Goal: Information Seeking & Learning: Check status

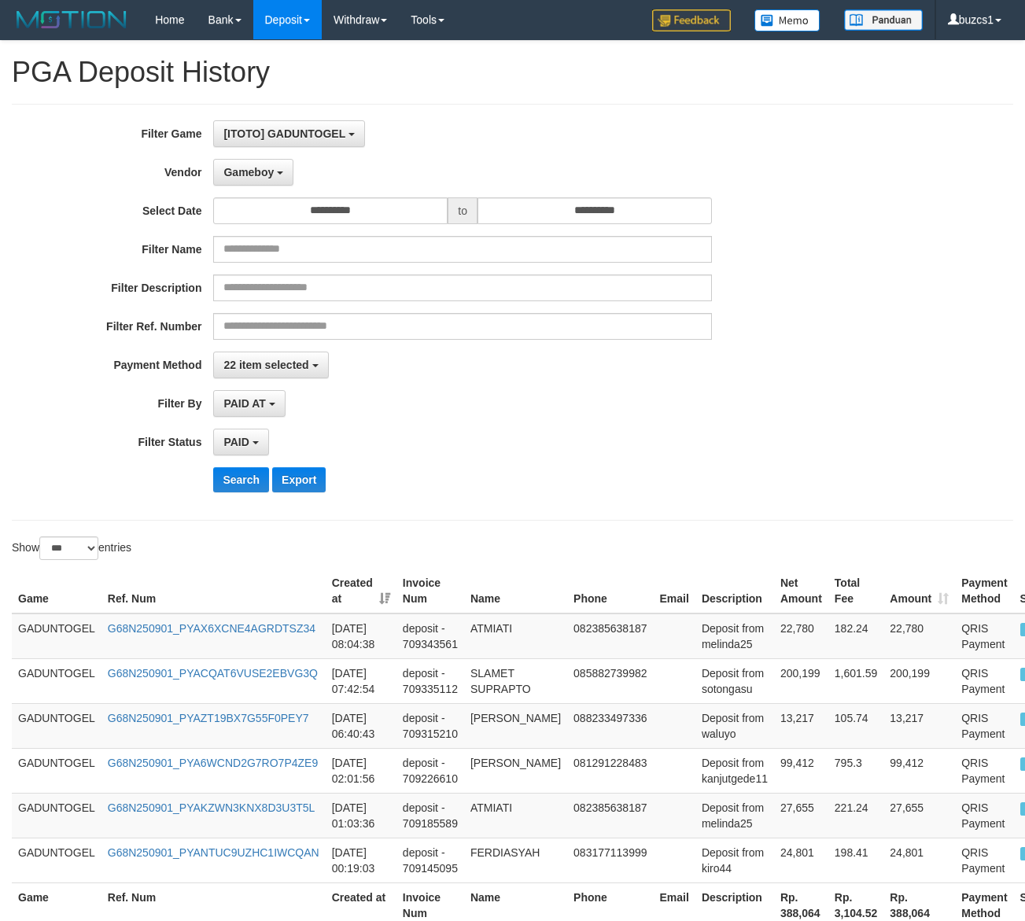
select select "**********"
select select "*********"
select select "*"
select select "***"
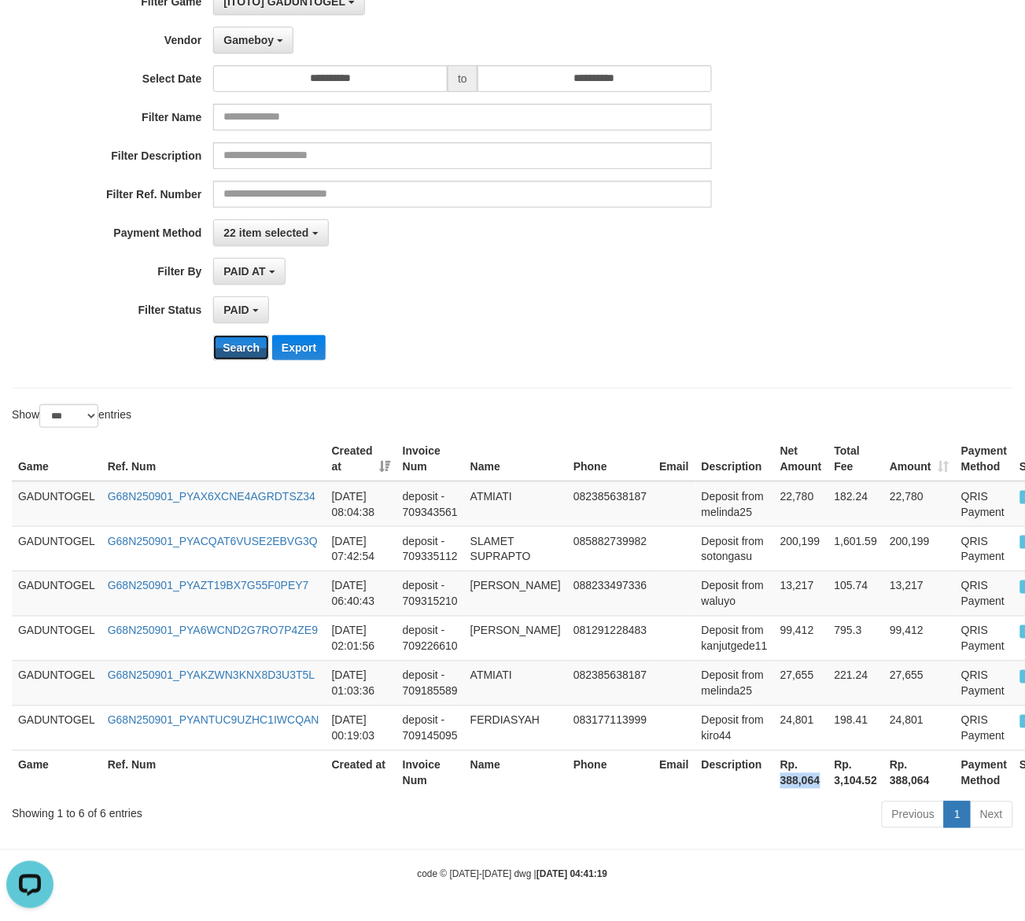
click at [249, 344] on button "Search" at bounding box center [241, 347] width 56 height 25
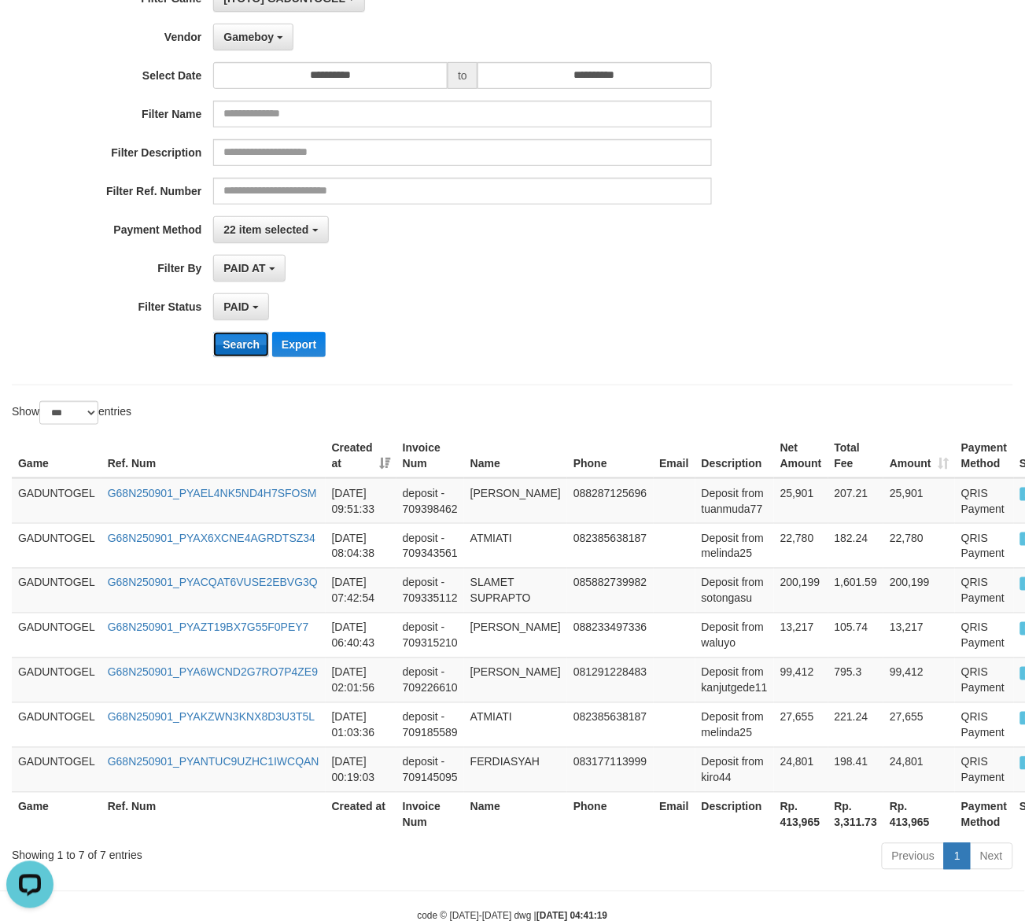
click at [245, 344] on button "Search" at bounding box center [241, 344] width 56 height 25
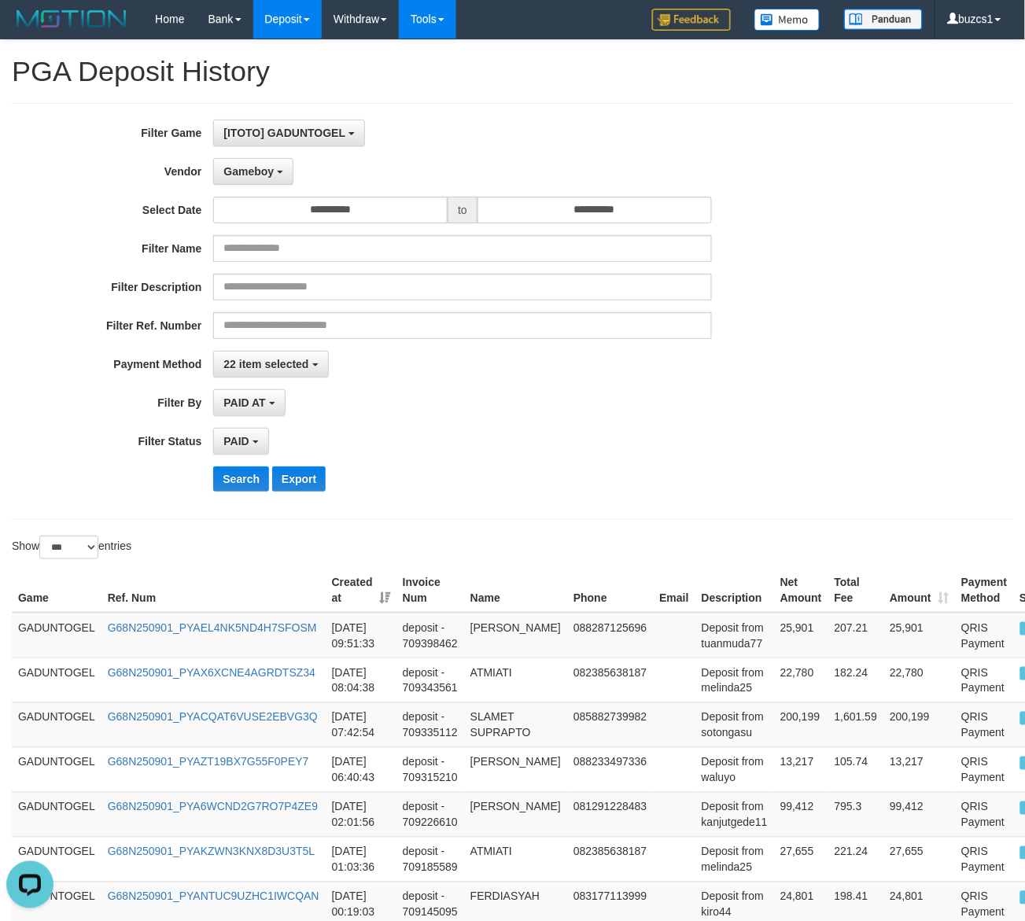
scroll to position [0, 0]
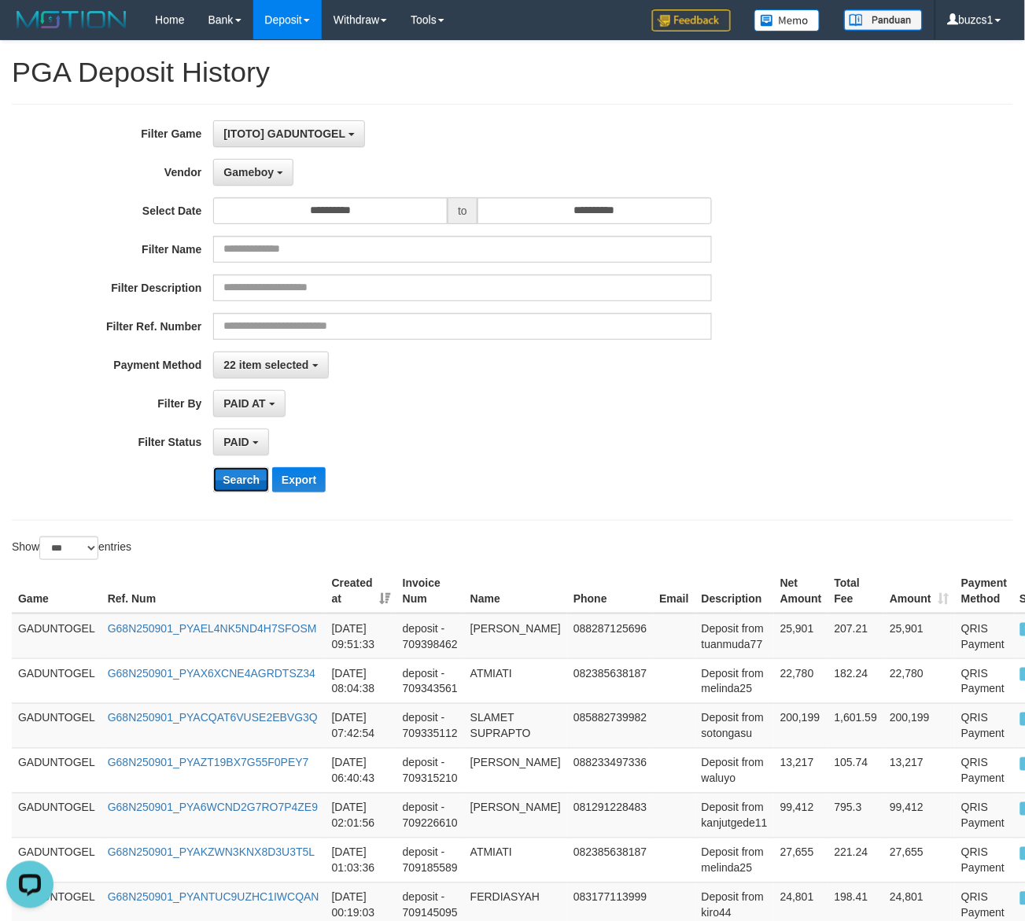
click at [238, 480] on button "Search" at bounding box center [241, 479] width 56 height 25
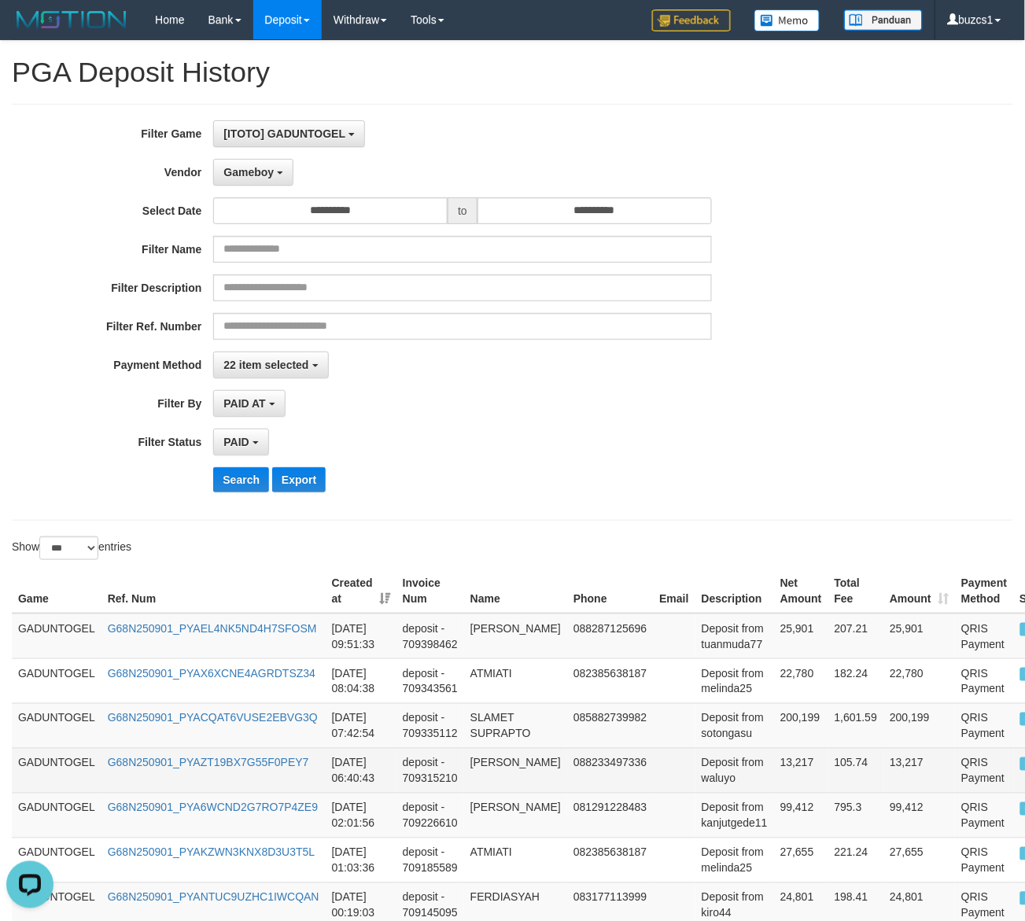
scroll to position [179, 0]
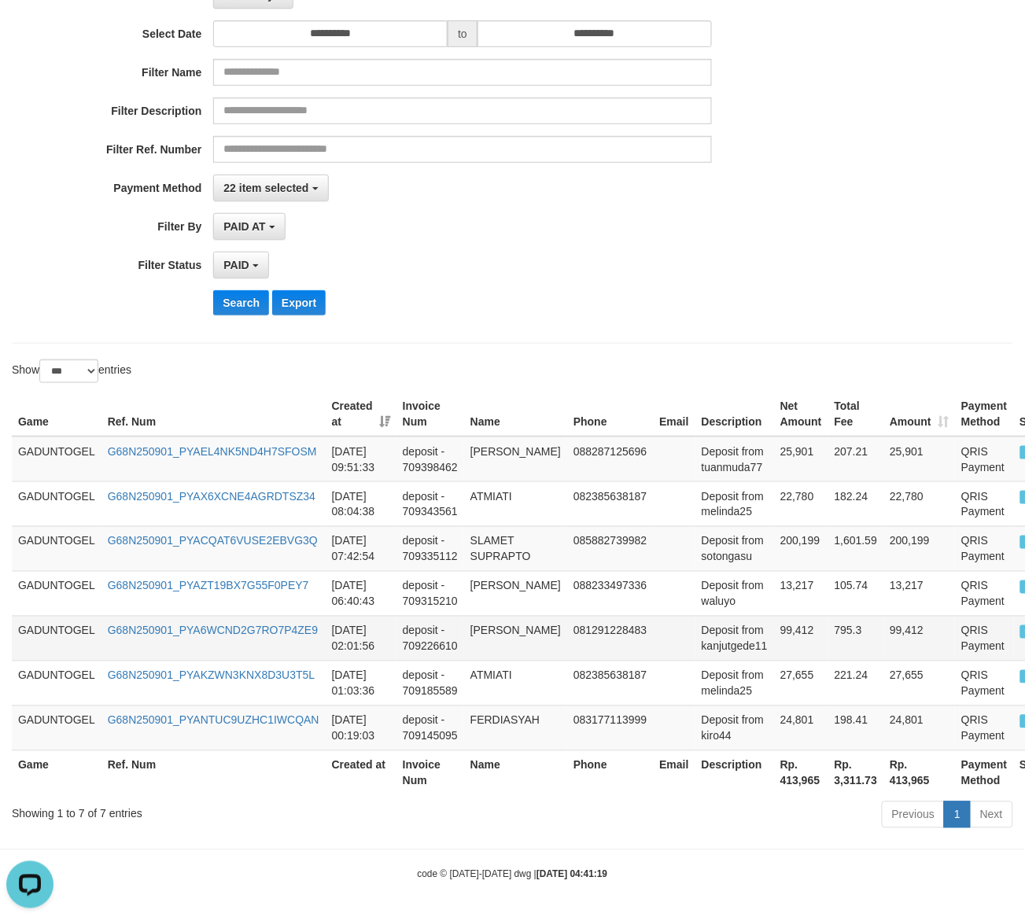
click at [611, 628] on td "081291228483" at bounding box center [610, 638] width 86 height 45
click at [775, 443] on td "25,901" at bounding box center [801, 460] width 54 height 46
copy td "25,901"
click at [488, 459] on td "DODI HENDRA" at bounding box center [515, 460] width 103 height 46
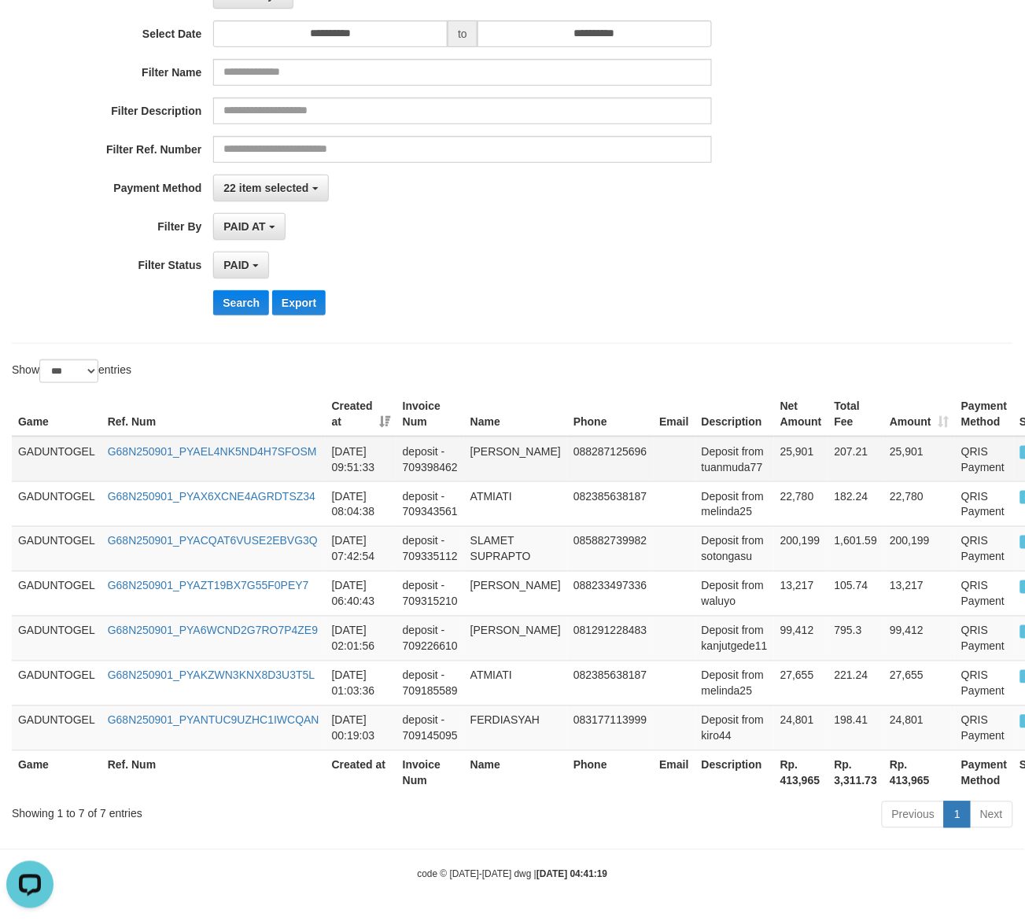
click at [486, 454] on td "DODI HENDRA" at bounding box center [515, 460] width 103 height 46
drag, startPoint x: 486, startPoint y: 454, endPoint x: 989, endPoint y: 533, distance: 508.8
click at [510, 461] on td "DODI HENDRA" at bounding box center [515, 460] width 103 height 46
copy td "DODI HENDRA"
click at [710, 473] on td "Deposit from tuanmuda77" at bounding box center [734, 460] width 79 height 46
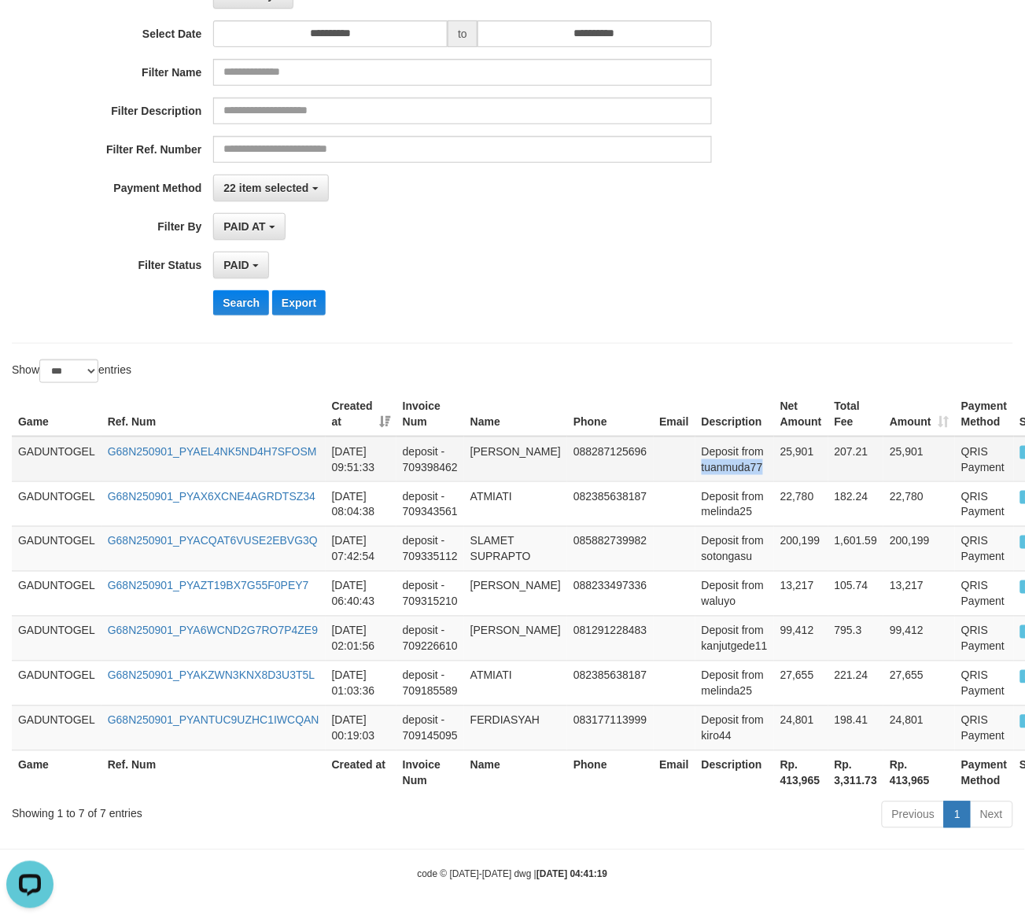
click at [710, 473] on td "Deposit from tuanmuda77" at bounding box center [734, 460] width 79 height 46
copy td "tuanmuda77"
click at [785, 785] on th "Rp. 413,965" at bounding box center [801, 772] width 54 height 45
copy th "413,965"
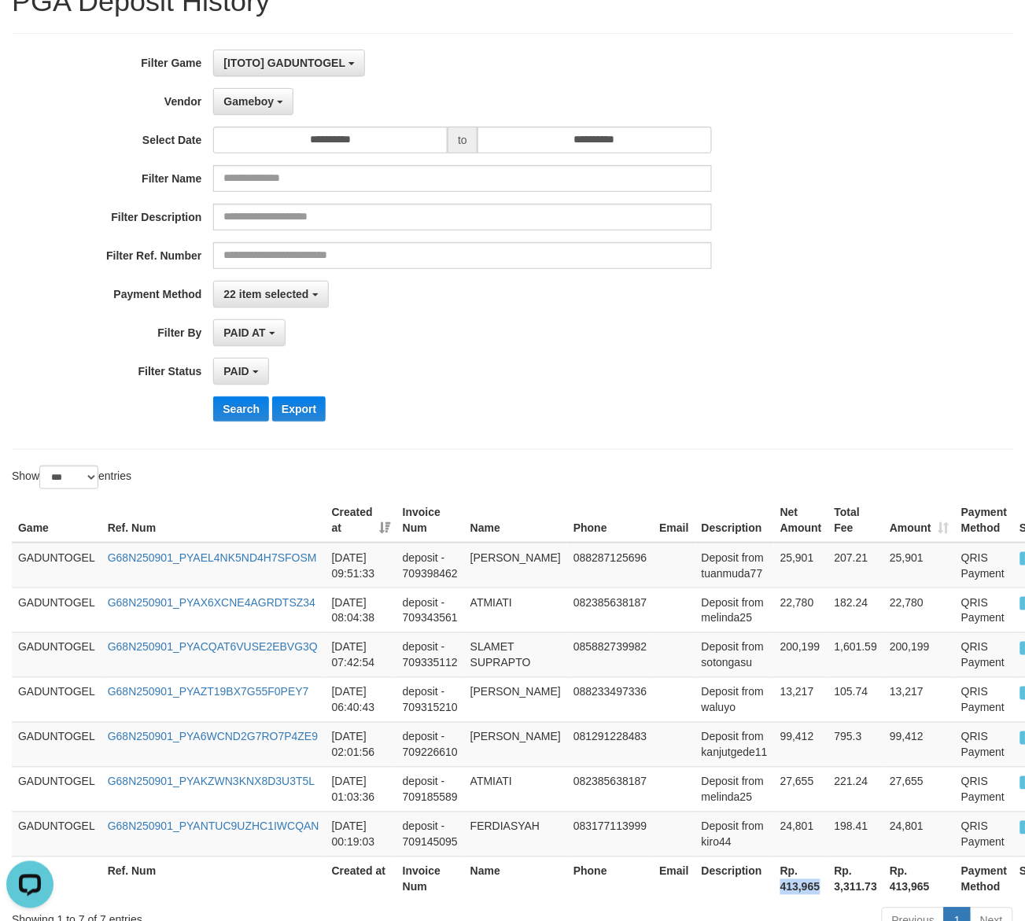
scroll to position [0, 0]
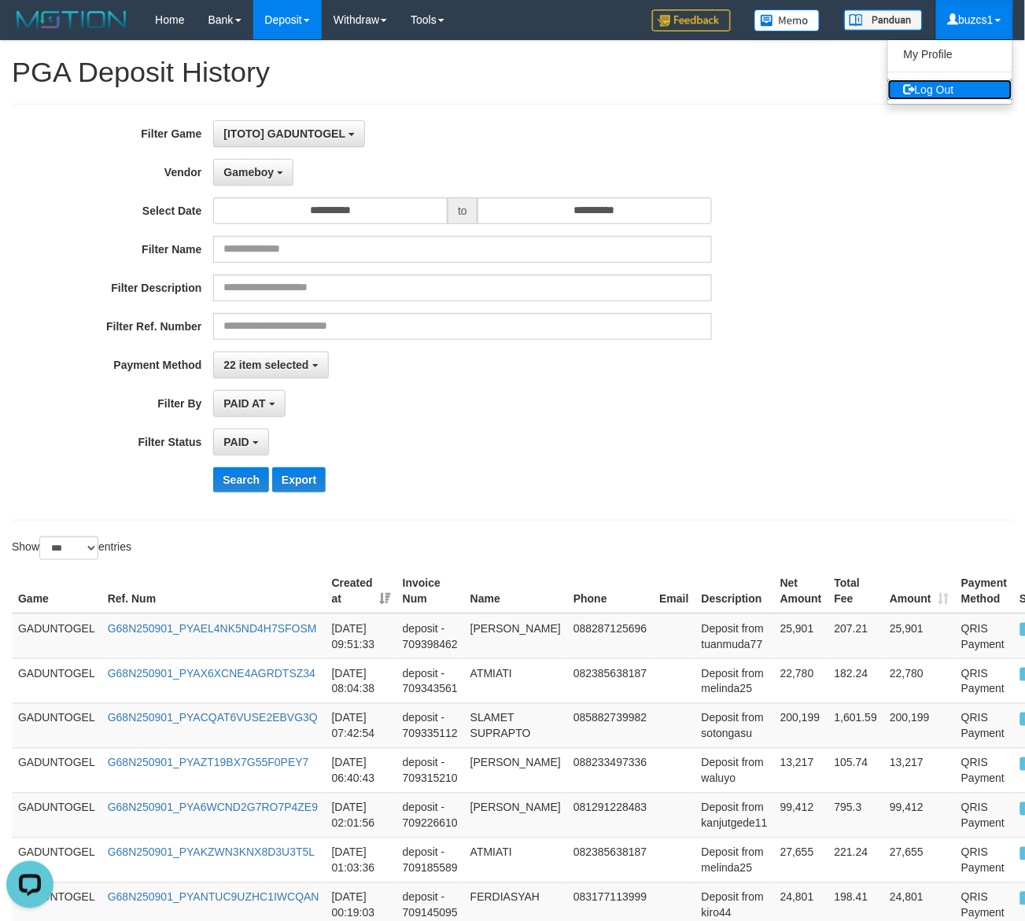
click at [914, 84] on span at bounding box center [909, 88] width 11 height 11
